Goal: Download file/media

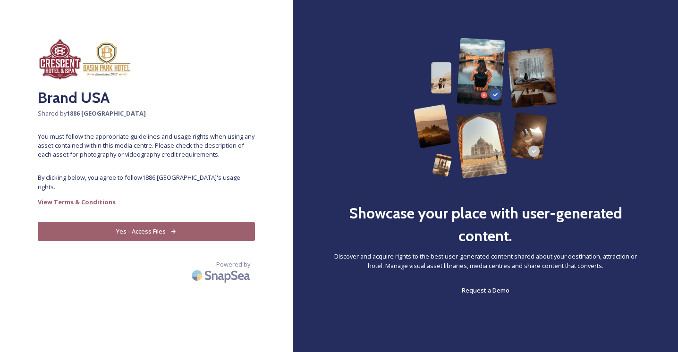
click at [190, 230] on button "Yes - Access Files" at bounding box center [146, 231] width 217 height 19
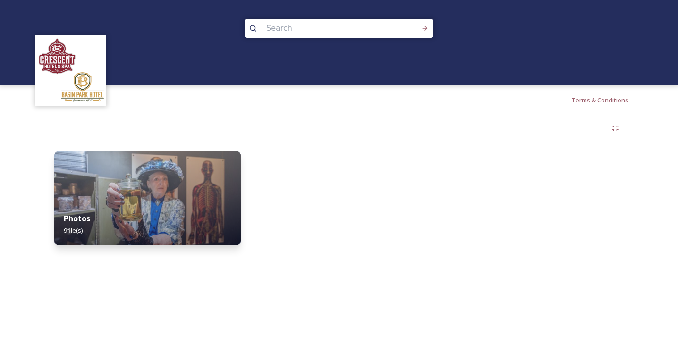
click at [190, 230] on div "Photos 9 file(s)" at bounding box center [147, 224] width 186 height 42
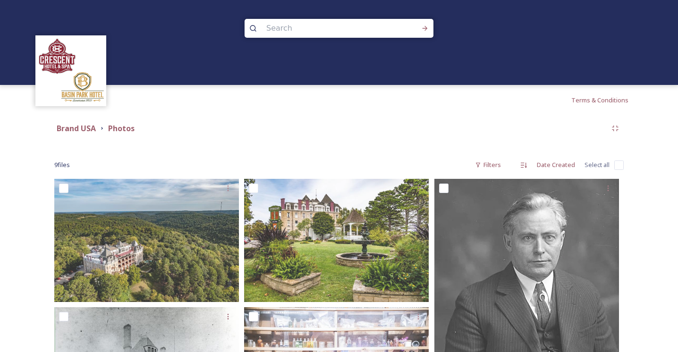
click at [618, 167] on input "checkbox" at bounding box center [618, 165] width 9 height 9
checkbox input "true"
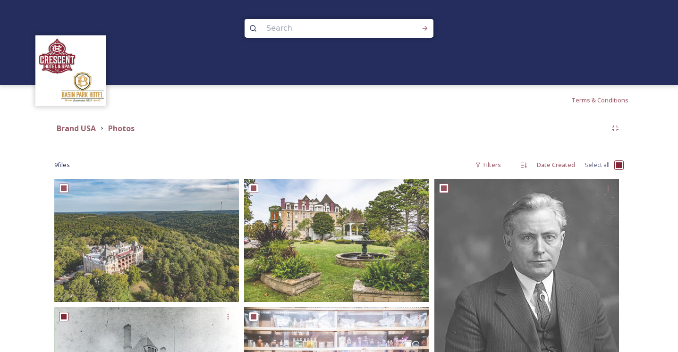
checkbox input "true"
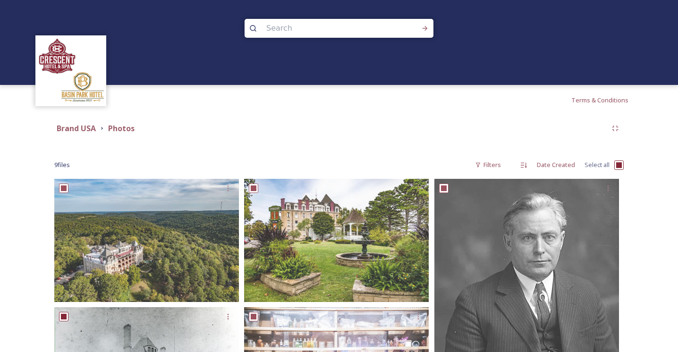
checkbox input "true"
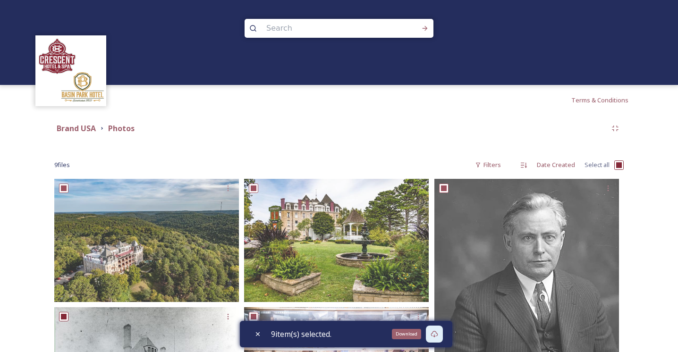
click at [438, 332] on icon at bounding box center [434, 334] width 7 height 7
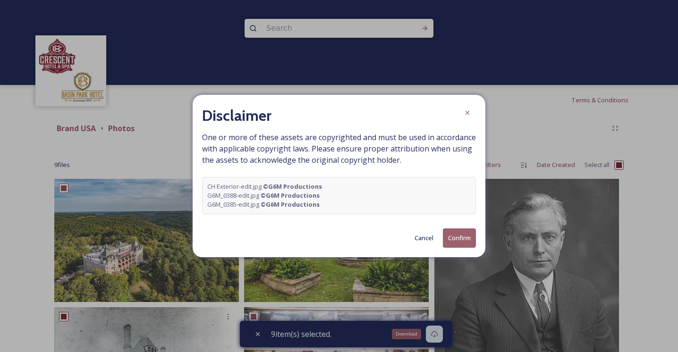
click at [456, 235] on button "Confirm" at bounding box center [459, 237] width 33 height 19
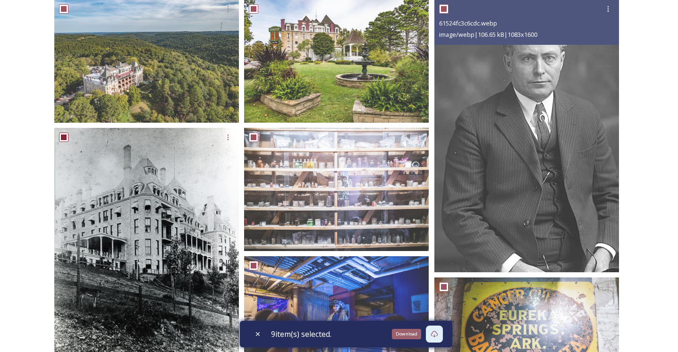
scroll to position [183, 0]
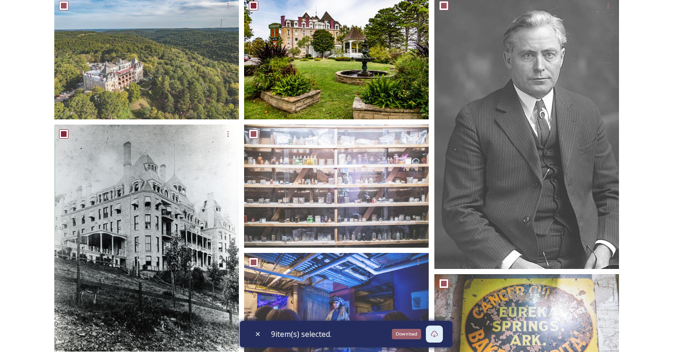
click at [423, 115] on img at bounding box center [336, 57] width 185 height 123
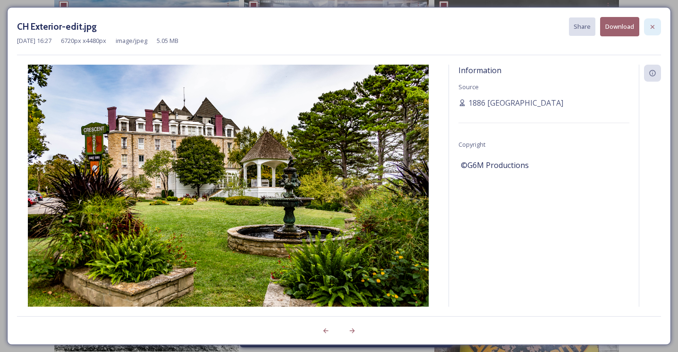
click at [655, 24] on icon at bounding box center [653, 27] width 8 height 8
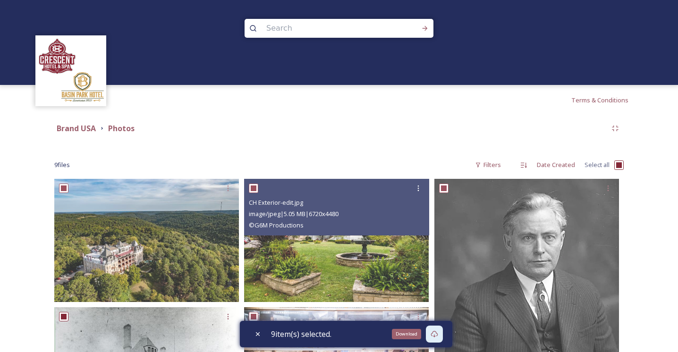
scroll to position [387, 0]
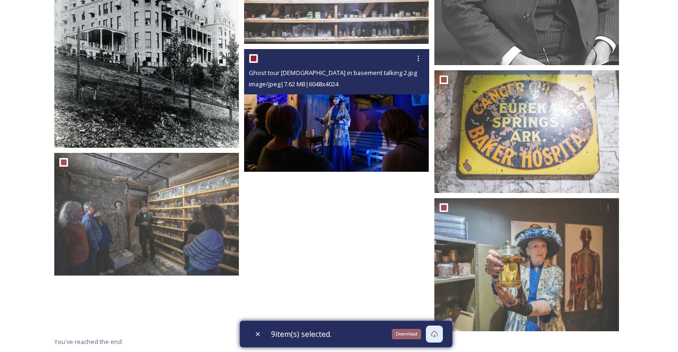
click at [353, 156] on img at bounding box center [336, 110] width 185 height 123
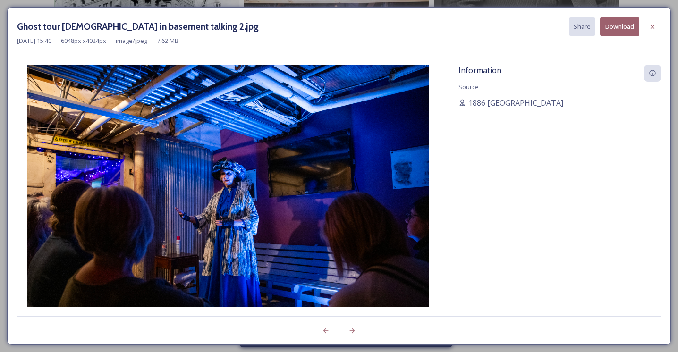
click at [610, 27] on button "Download" at bounding box center [619, 26] width 39 height 19
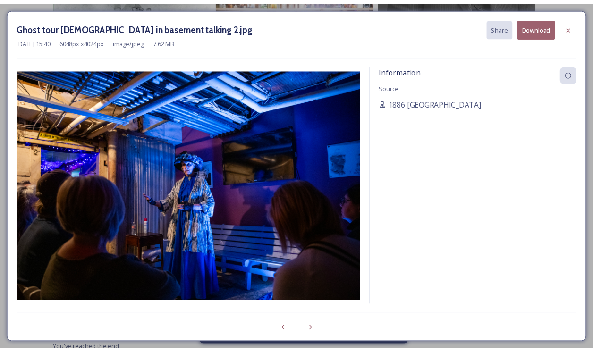
scroll to position [305, 0]
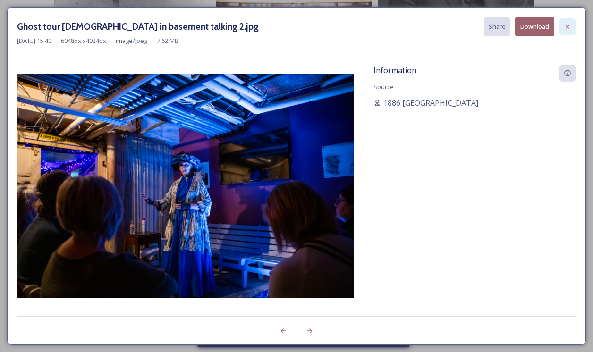
click at [568, 26] on icon at bounding box center [568, 27] width 8 height 8
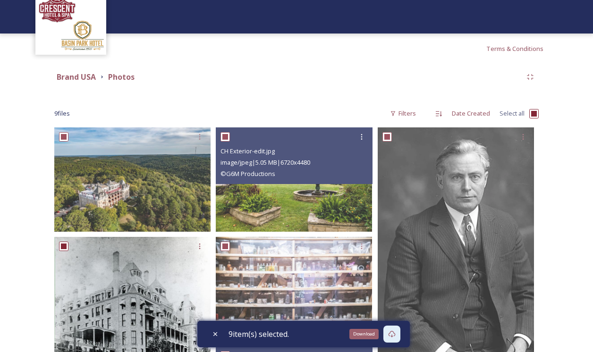
scroll to position [59, 0]
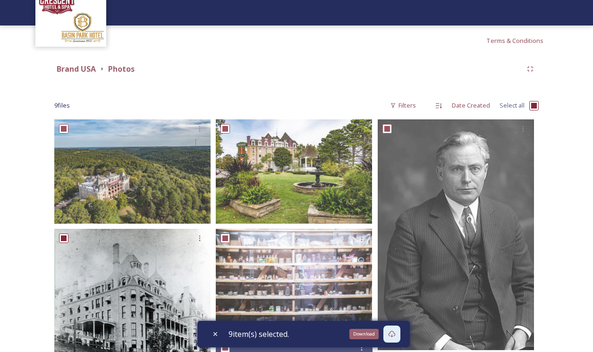
click at [297, 101] on div "9 file s Filters Date Created Select all" at bounding box center [296, 105] width 484 height 18
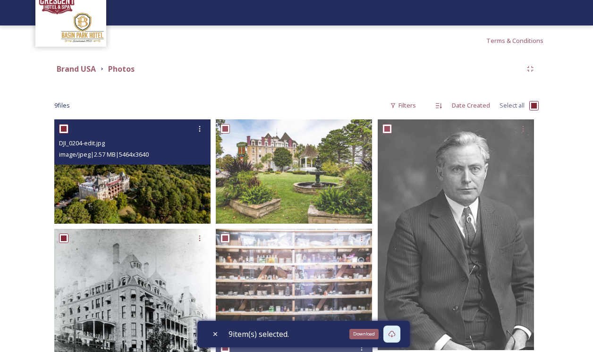
click at [168, 176] on img at bounding box center [132, 171] width 156 height 104
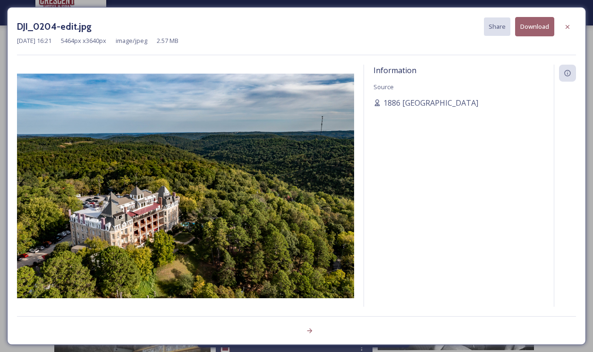
click at [525, 28] on button "Download" at bounding box center [534, 26] width 39 height 19
click at [567, 25] on icon at bounding box center [568, 27] width 8 height 8
